Goal: Information Seeking & Learning: Check status

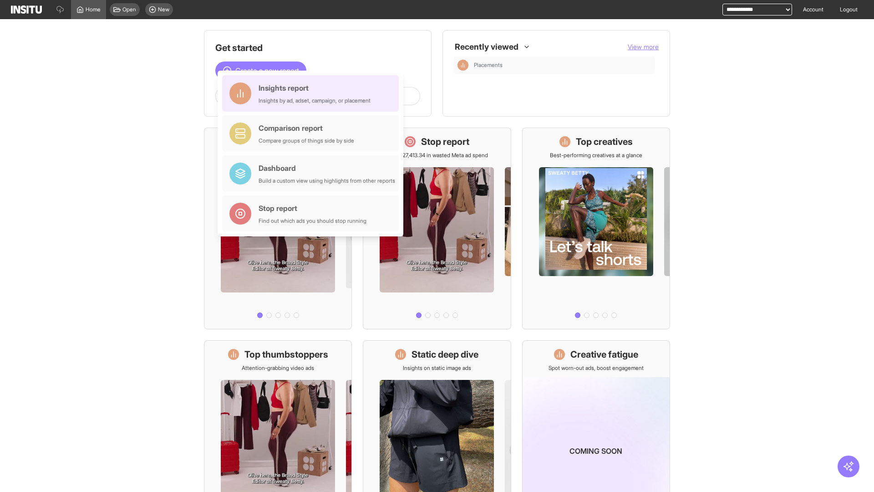
click at [313, 93] on div "Insights report Insights by ad, adset, campaign, or placement" at bounding box center [315, 93] width 112 height 22
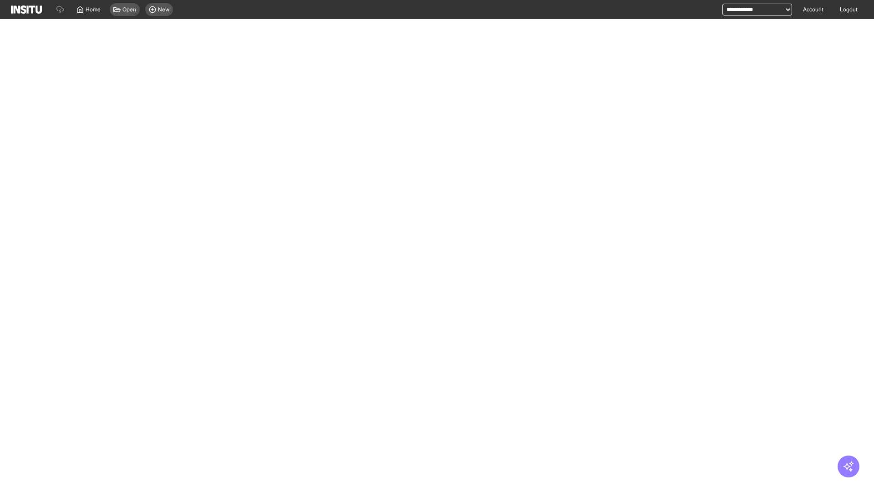
select select "**"
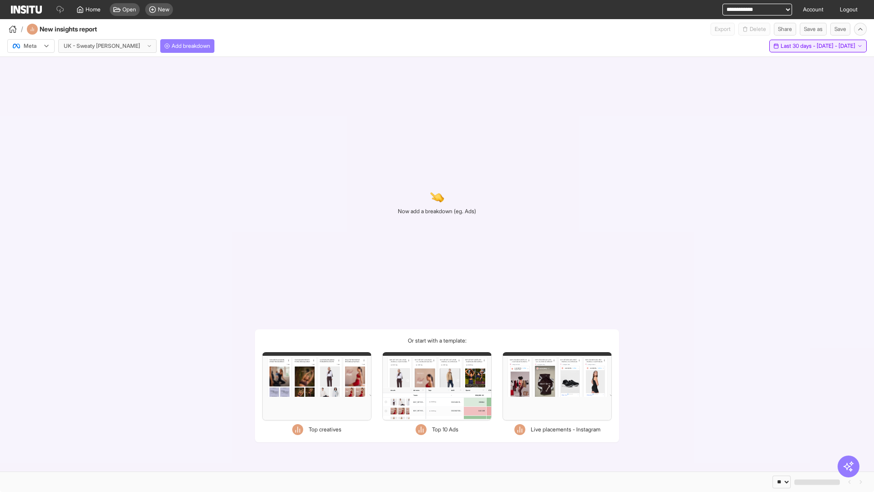
click at [799, 46] on span "Last 30 days - [DATE] - [DATE]" at bounding box center [818, 45] width 75 height 7
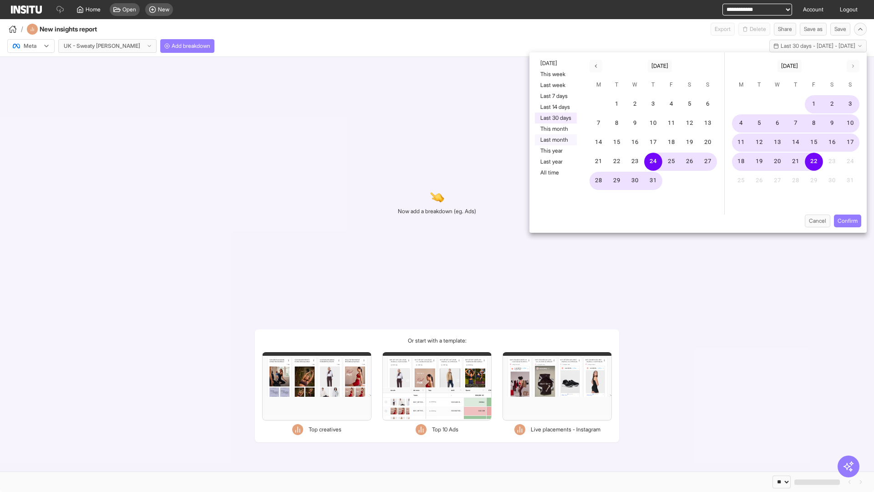
click at [555, 140] on button "Last month" at bounding box center [556, 139] width 42 height 11
